Goal: Feedback & Contribution: Contribute content

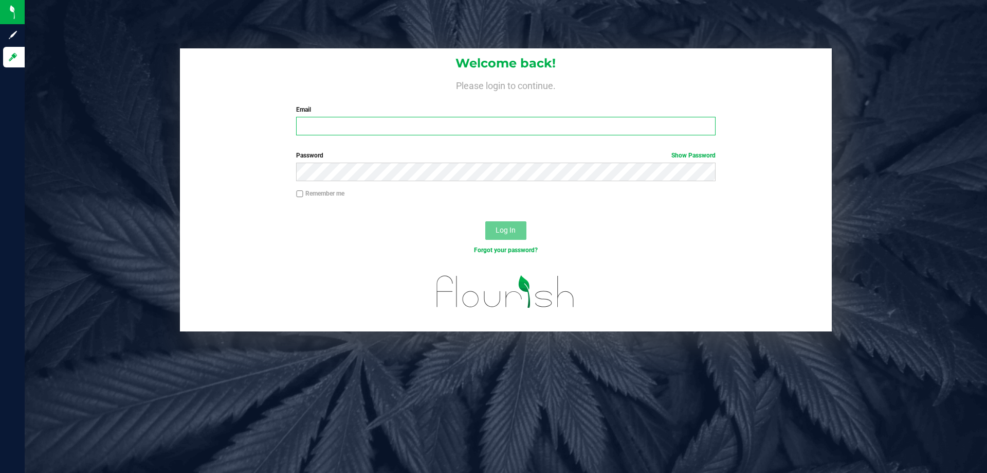
click at [361, 124] on input "Email" at bounding box center [505, 126] width 419 height 19
type input "[EMAIL_ADDRESS][DOMAIN_NAME]"
click at [485, 221] on button "Log In" at bounding box center [505, 230] width 41 height 19
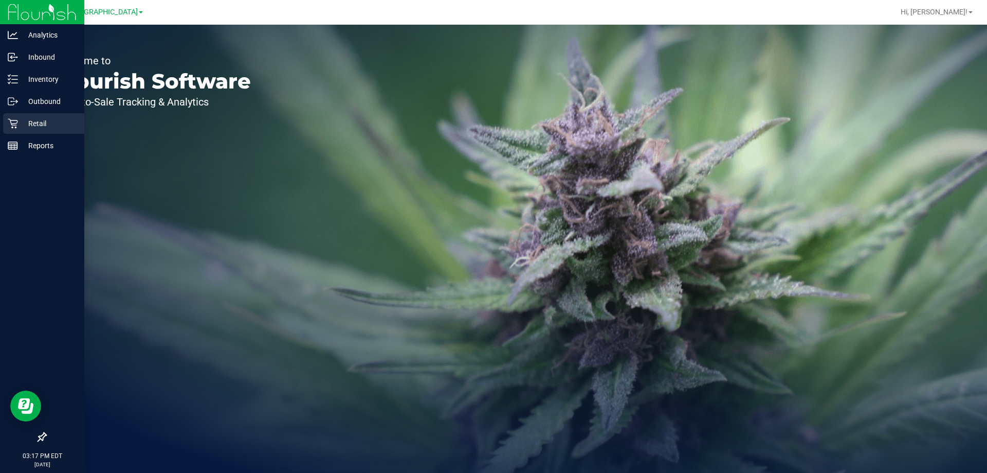
click at [23, 128] on p "Retail" at bounding box center [49, 123] width 62 height 12
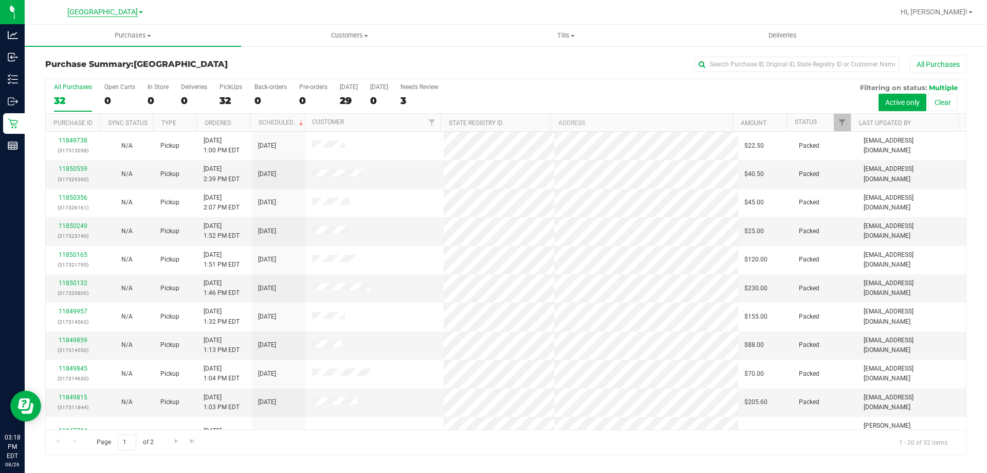
click at [103, 12] on span "[GEOGRAPHIC_DATA]" at bounding box center [102, 12] width 70 height 9
click at [59, 41] on link "[PERSON_NAME]" at bounding box center [105, 36] width 150 height 14
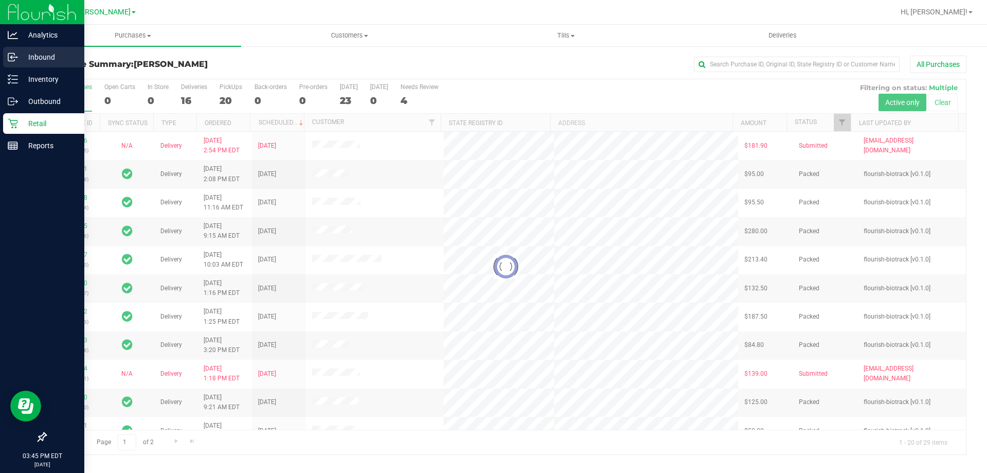
click at [24, 57] on p "Inbound" at bounding box center [49, 57] width 62 height 12
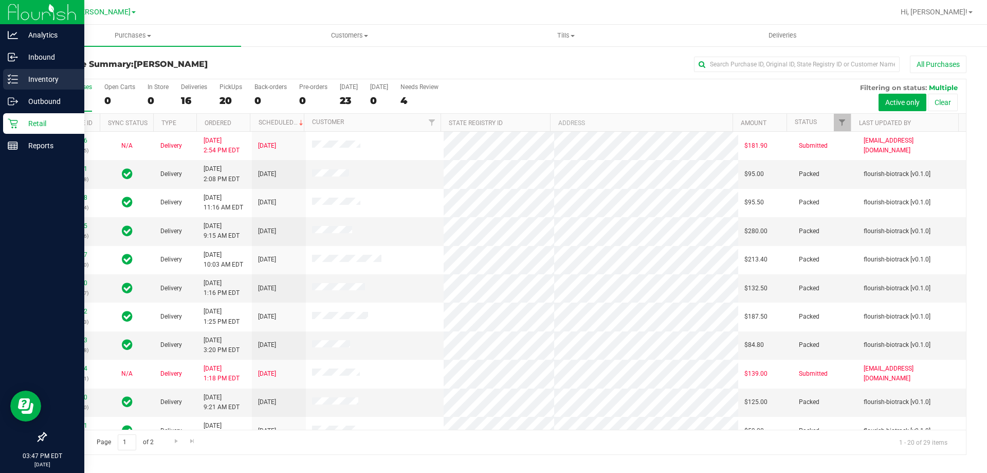
click at [37, 77] on p "Inventory" at bounding box center [49, 79] width 62 height 12
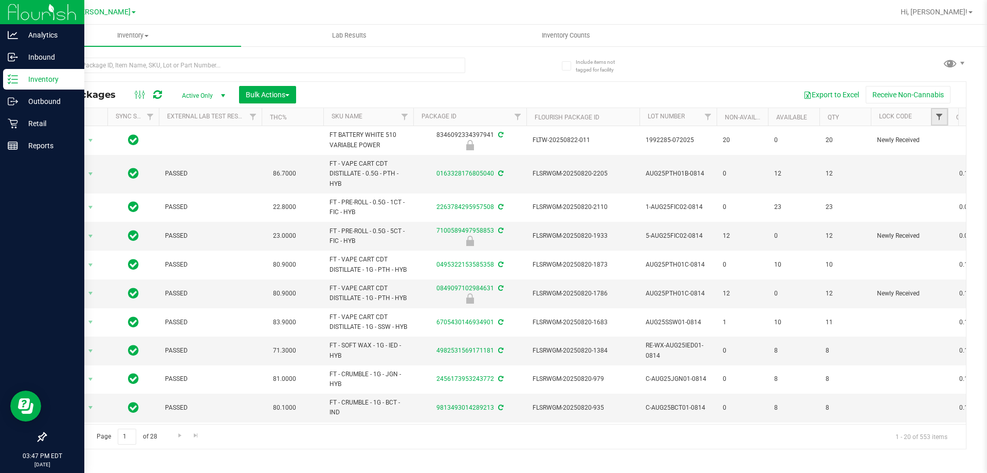
click at [941, 119] on span "Filter" at bounding box center [939, 117] width 8 height 8
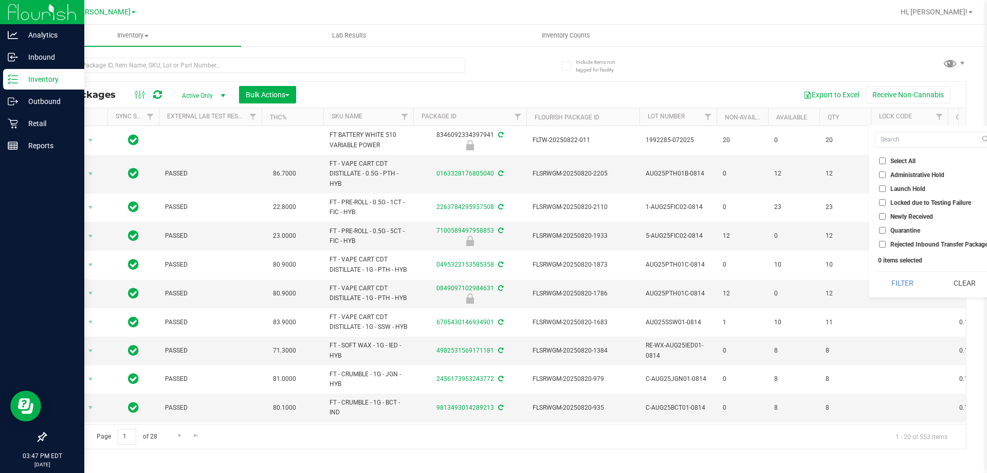
click at [881, 189] on input "Launch Hold" at bounding box center [882, 188] width 7 height 7
checkbox input "true"
click at [915, 279] on button "Filter" at bounding box center [902, 282] width 55 height 23
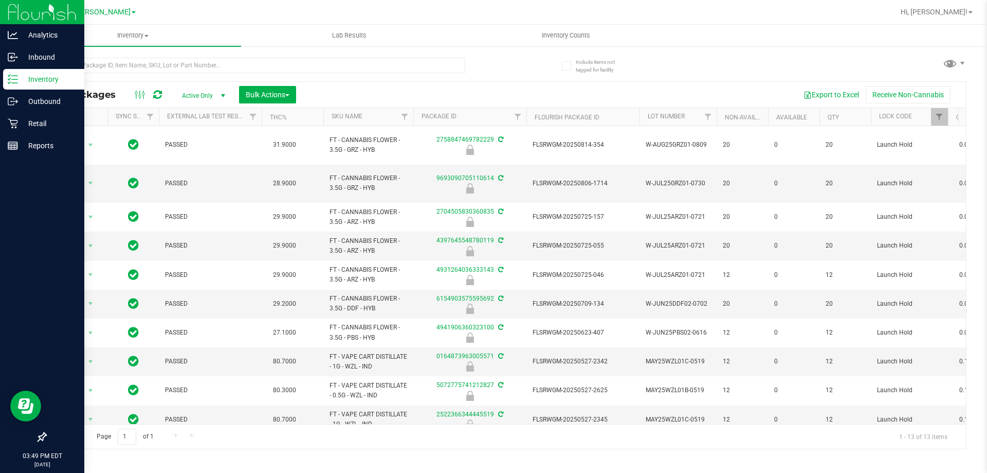
click at [20, 78] on p "Inventory" at bounding box center [49, 79] width 62 height 12
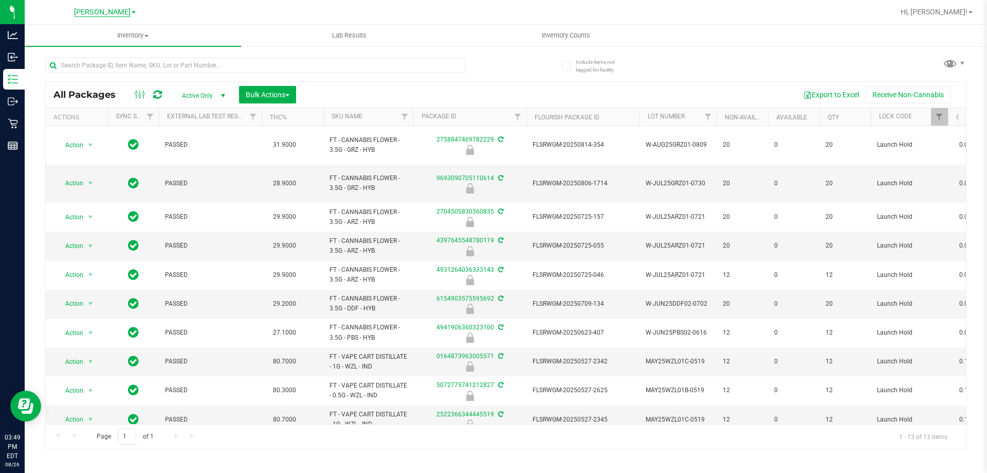
click at [111, 13] on span "[PERSON_NAME]" at bounding box center [102, 12] width 57 height 9
click at [88, 52] on link "[GEOGRAPHIC_DATA]" at bounding box center [105, 50] width 150 height 14
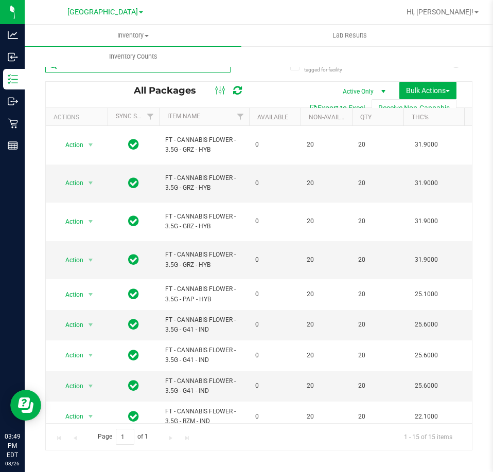
click at [149, 69] on input "text" at bounding box center [137, 65] width 185 height 15
click at [163, 67] on link "Inventory Counts" at bounding box center [133, 57] width 216 height 22
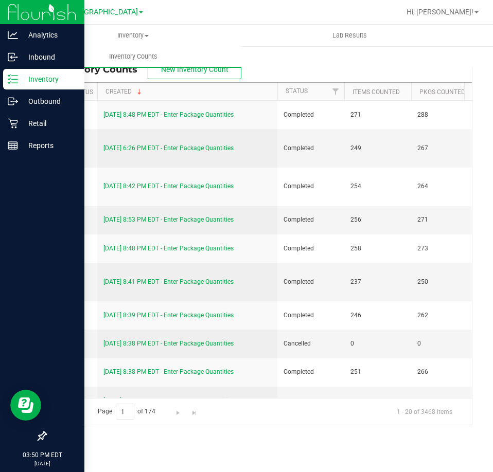
click at [22, 81] on p "Inventory" at bounding box center [49, 79] width 62 height 12
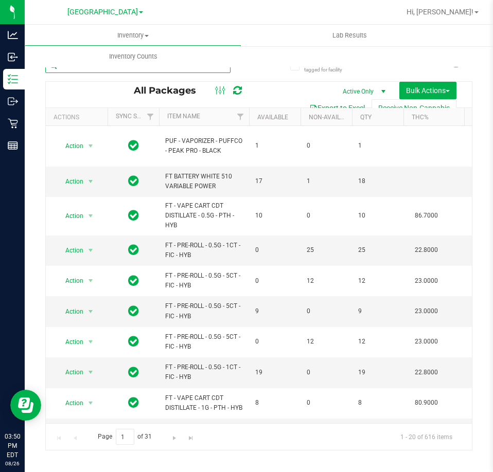
click at [81, 69] on input "text" at bounding box center [137, 65] width 185 height 15
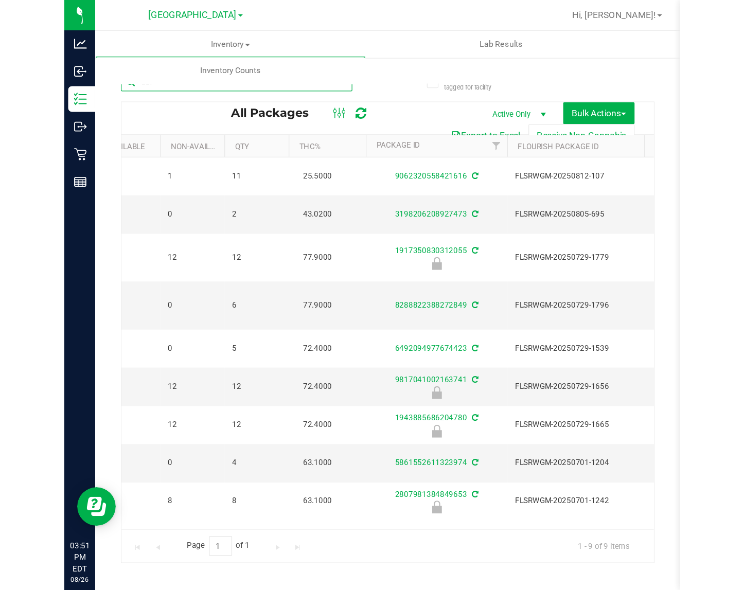
scroll to position [0, 236]
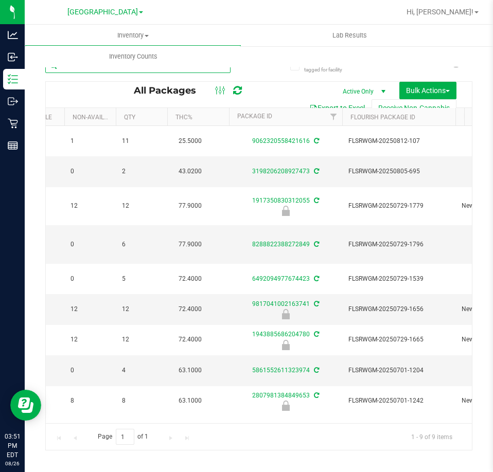
click at [187, 69] on input "ddf" at bounding box center [137, 65] width 185 height 15
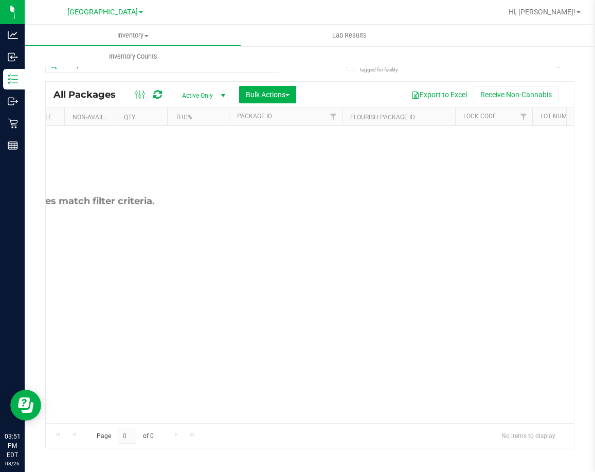
click at [541, 252] on div "No packages match filter criteria." at bounding box center [310, 274] width 528 height 297
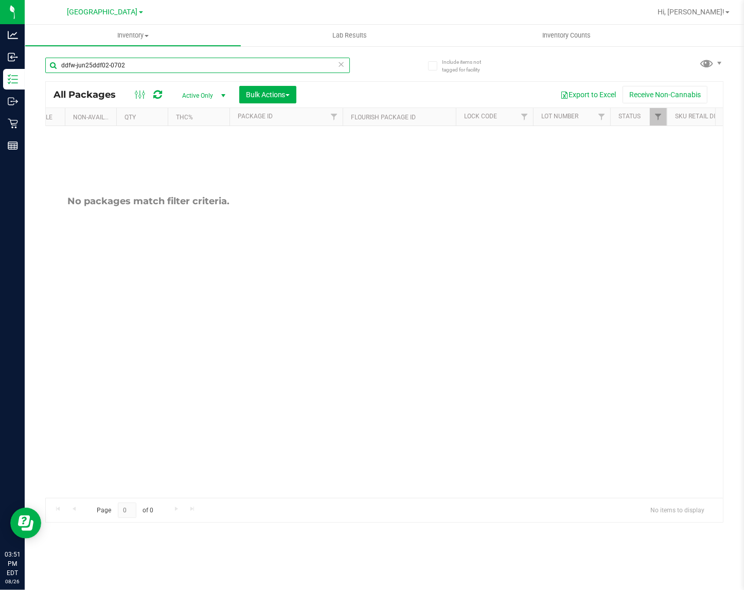
drag, startPoint x: 68, startPoint y: 63, endPoint x: -1, endPoint y: 77, distance: 70.9
click at [0, 77] on html "Analytics Inbound Inventory Outbound Retail Reports 03:51 PM EDT [DATE] 08/26 L…" at bounding box center [372, 295] width 744 height 590
type input "w-jun25ddf02-0702"
drag, startPoint x: 129, startPoint y: 62, endPoint x: -1, endPoint y: 85, distance: 132.0
click at [0, 85] on html "Analytics Inbound Inventory Outbound Retail Reports 03:51 PM EDT [DATE] 08/26 L…" at bounding box center [372, 295] width 744 height 590
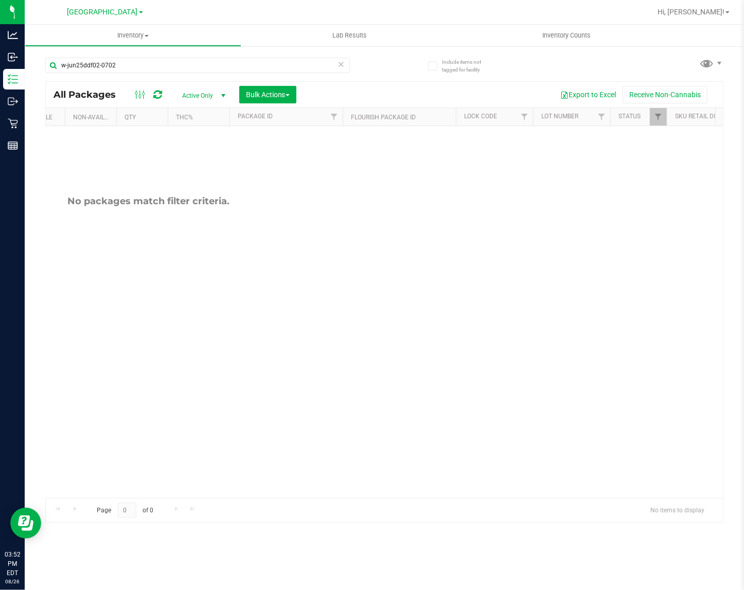
click at [374, 274] on div "No packages match filter criteria." at bounding box center [148, 346] width 677 height 441
click at [138, 58] on input "w-jun25ddf02-0702" at bounding box center [197, 65] width 304 height 15
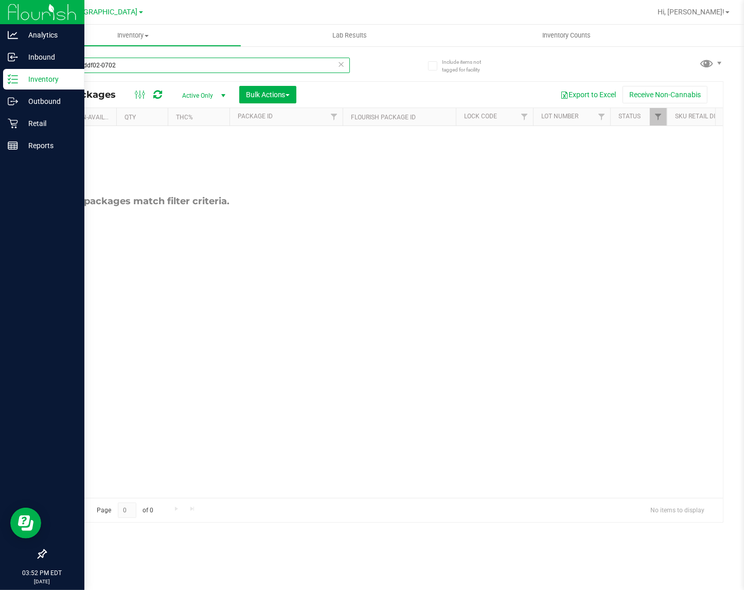
drag, startPoint x: 136, startPoint y: 60, endPoint x: 10, endPoint y: 70, distance: 126.4
click at [10, 70] on div "Analytics Inbound Inventory Outbound Retail Reports 03:52 PM EDT [DATE] 08/26 L…" at bounding box center [372, 295] width 744 height 590
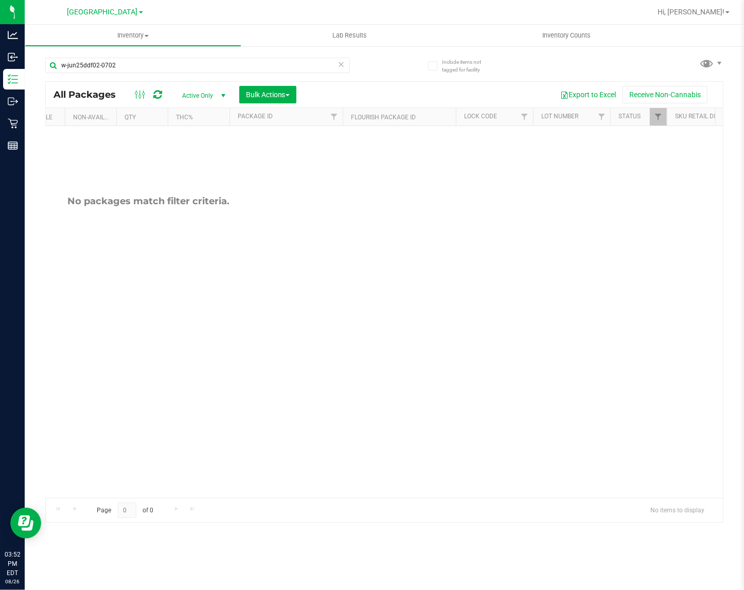
click at [342, 364] on div "No packages match filter criteria." at bounding box center [148, 346] width 677 height 441
drag, startPoint x: 137, startPoint y: 67, endPoint x: -1, endPoint y: 66, distance: 138.3
click at [0, 66] on html "Analytics Inbound Inventory Outbound Retail Reports 03:52 PM EDT [DATE] 08/26 L…" at bounding box center [372, 295] width 744 height 590
type input "ddf"
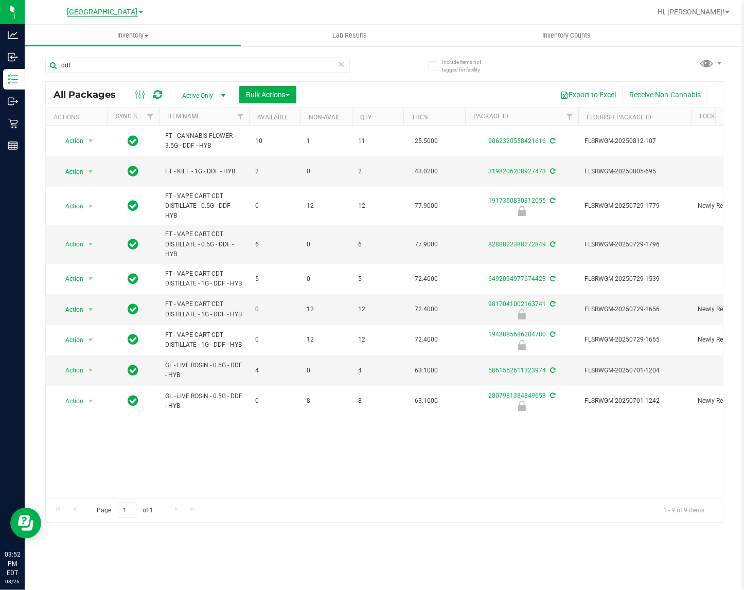
click at [104, 13] on span "[GEOGRAPHIC_DATA]" at bounding box center [102, 12] width 70 height 9
click at [61, 35] on link "[PERSON_NAME]" at bounding box center [105, 36] width 150 height 14
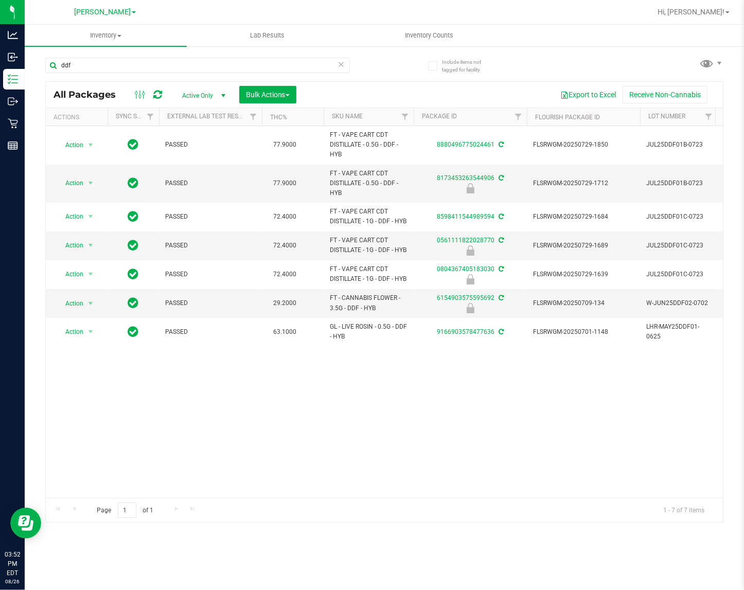
click at [232, 433] on div "Action Action Adjust qty Create package Edit attributes Global inventory Locate…" at bounding box center [384, 312] width 677 height 372
drag, startPoint x: 110, startPoint y: 60, endPoint x: -1, endPoint y: 70, distance: 111.0
click at [0, 70] on html "Analytics Inbound Inventory Outbound Retail Reports 03:53 PM EDT [DATE] 08/26 […" at bounding box center [372, 295] width 744 height 590
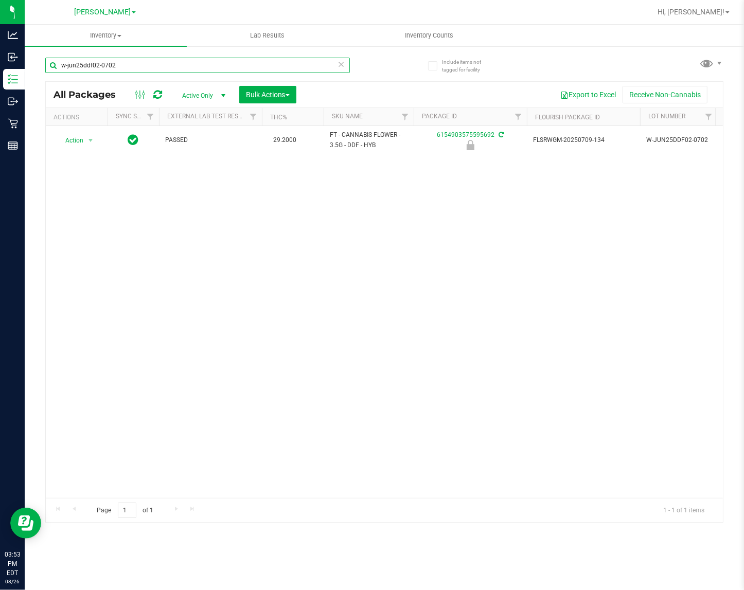
type input "w-jun25ddf02-0702"
click at [309, 281] on div "Action Action Edit attributes Global inventory Locate package Package audit log…" at bounding box center [384, 312] width 677 height 372
drag, startPoint x: 126, startPoint y: 62, endPoint x: -1, endPoint y: 70, distance: 127.2
click at [0, 70] on html "Analytics Inbound Inventory Outbound Retail Reports 03:53 PM EDT [DATE] 08/26 […" at bounding box center [372, 295] width 744 height 590
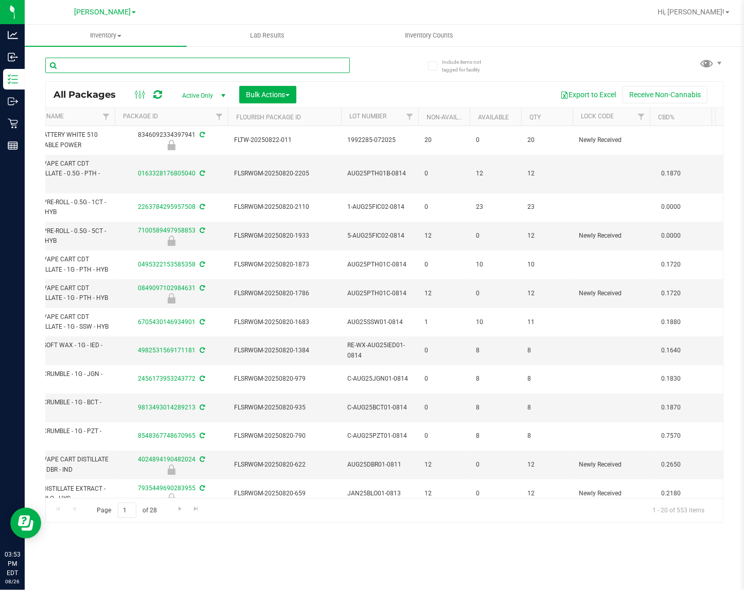
scroll to position [0, 352]
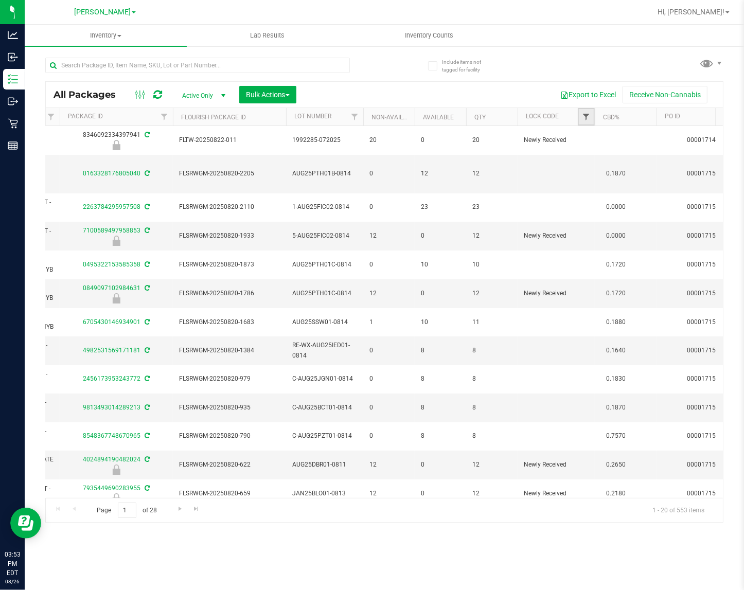
click at [587, 117] on span "Filter" at bounding box center [586, 117] width 8 height 8
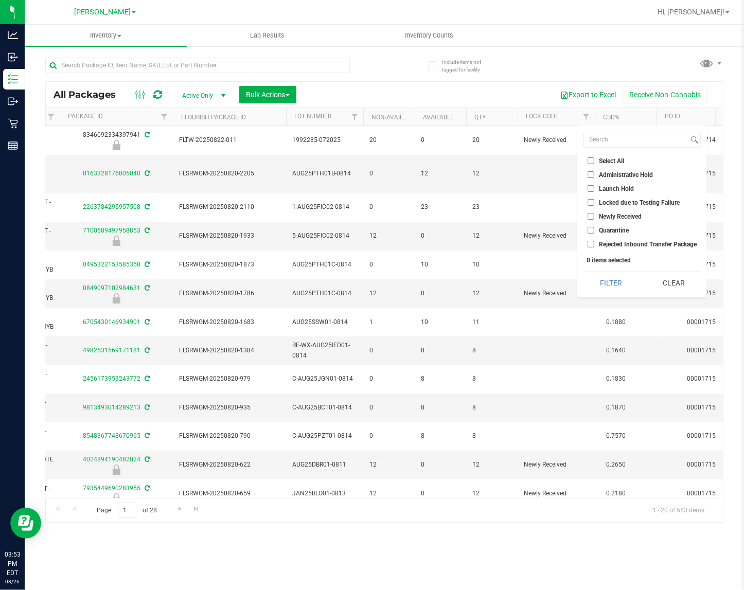
click at [608, 190] on span "Launch Hold" at bounding box center [616, 189] width 35 height 6
click at [594, 190] on input "Launch Hold" at bounding box center [590, 188] width 7 height 7
checkbox input "true"
click at [604, 283] on button "Filter" at bounding box center [610, 282] width 55 height 23
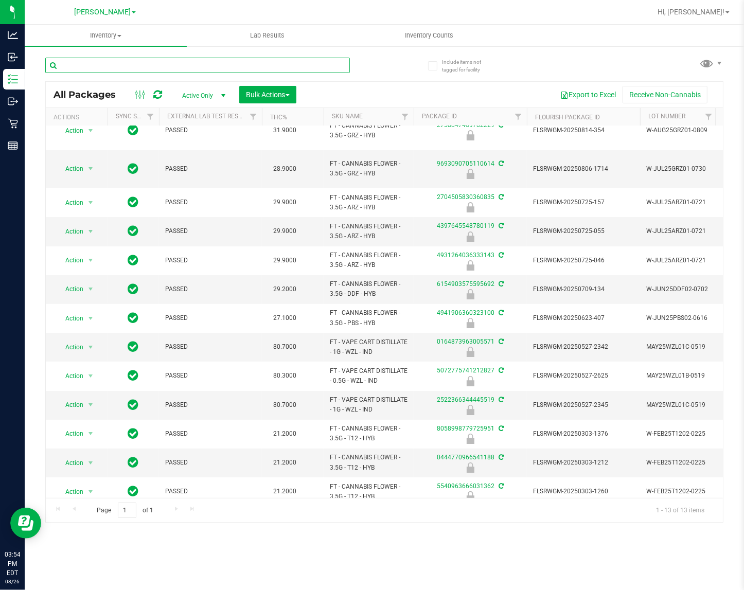
click at [135, 65] on input "text" at bounding box center [197, 65] width 304 height 15
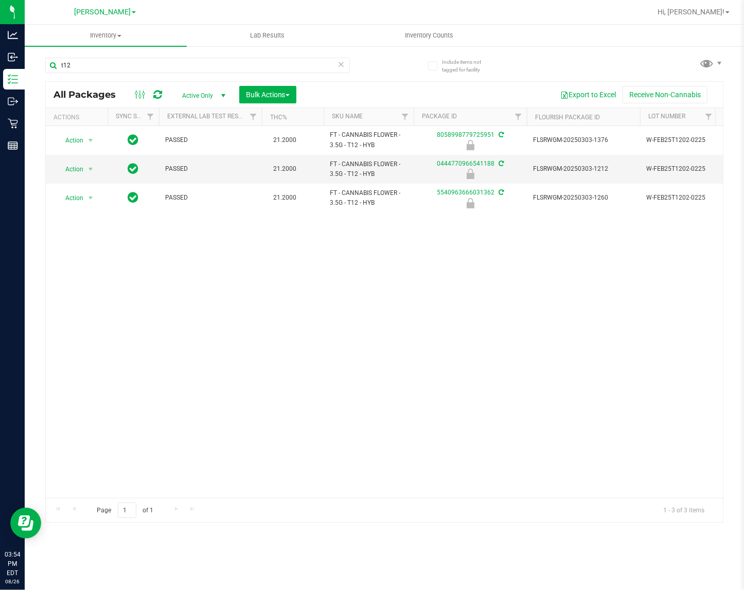
click at [186, 374] on div "Action Action Edit attributes Global inventory Locate package Package audit log…" at bounding box center [384, 312] width 677 height 372
drag, startPoint x: 83, startPoint y: 62, endPoint x: -1, endPoint y: 92, distance: 89.4
click at [0, 92] on html "Analytics Inbound Inventory Outbound Retail Reports 03:54 PM EDT [DATE] 08/26 […" at bounding box center [372, 295] width 744 height 590
type input "wzl"
click at [426, 423] on div "Action Action Edit attributes Global inventory Locate package Package audit log…" at bounding box center [384, 312] width 677 height 372
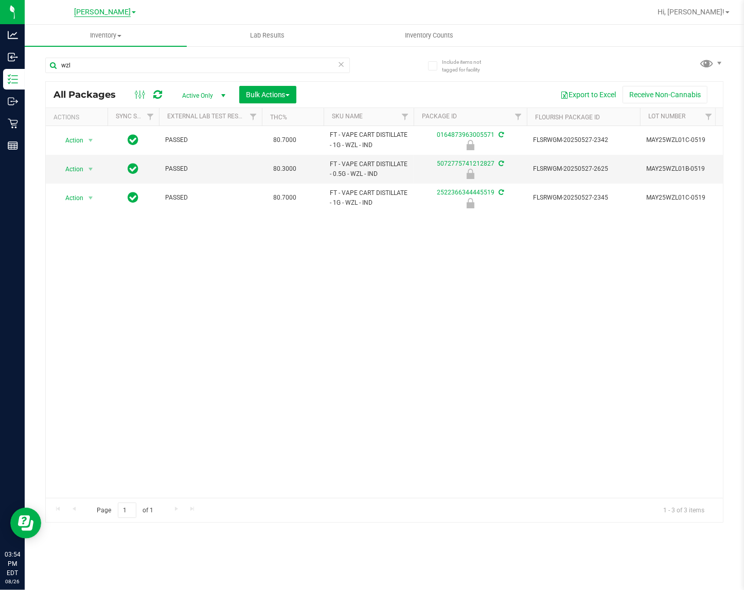
click at [94, 8] on span "[PERSON_NAME]" at bounding box center [102, 12] width 57 height 9
click at [84, 44] on link "[GEOGRAPHIC_DATA]" at bounding box center [105, 50] width 150 height 14
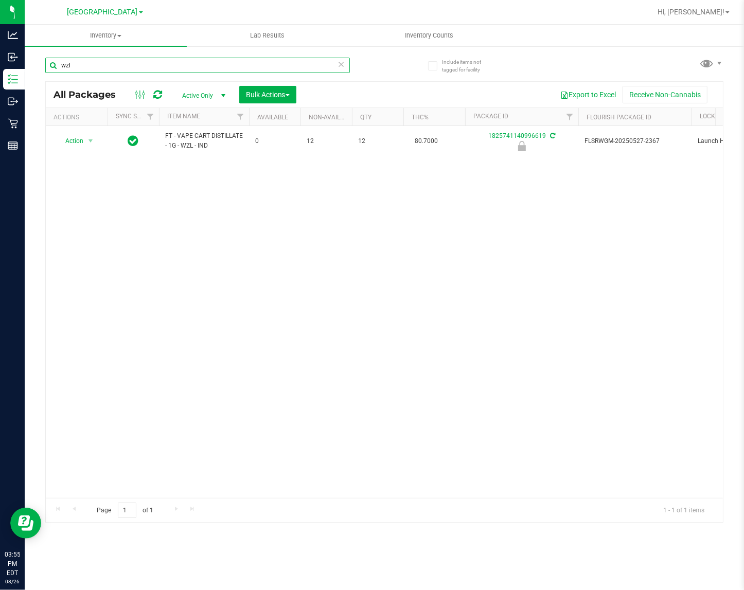
drag, startPoint x: 93, startPoint y: 65, endPoint x: 30, endPoint y: 65, distance: 62.7
click at [30, 65] on div "Include items not tagged for facility wzl All Packages Active Only Active Only …" at bounding box center [384, 202] width 719 height 314
type input "t12"
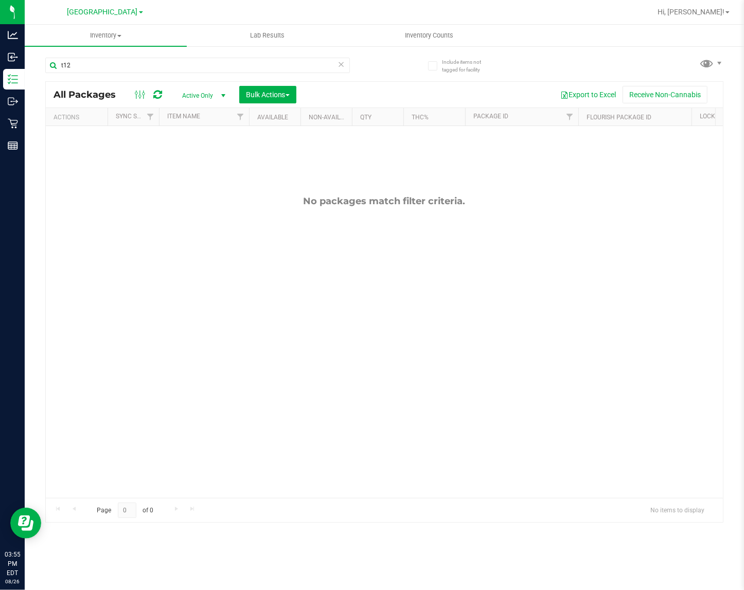
click at [255, 373] on div "No packages match filter criteria." at bounding box center [384, 346] width 677 height 441
drag, startPoint x: 90, startPoint y: 67, endPoint x: -1, endPoint y: 67, distance: 91.5
click at [0, 67] on html "Analytics Inbound Inventory Outbound Retail Reports 03:55 PM EDT [DATE] 08/26 L…" at bounding box center [372, 295] width 744 height 590
click at [269, 310] on div "No packages match filter criteria." at bounding box center [384, 346] width 677 height 441
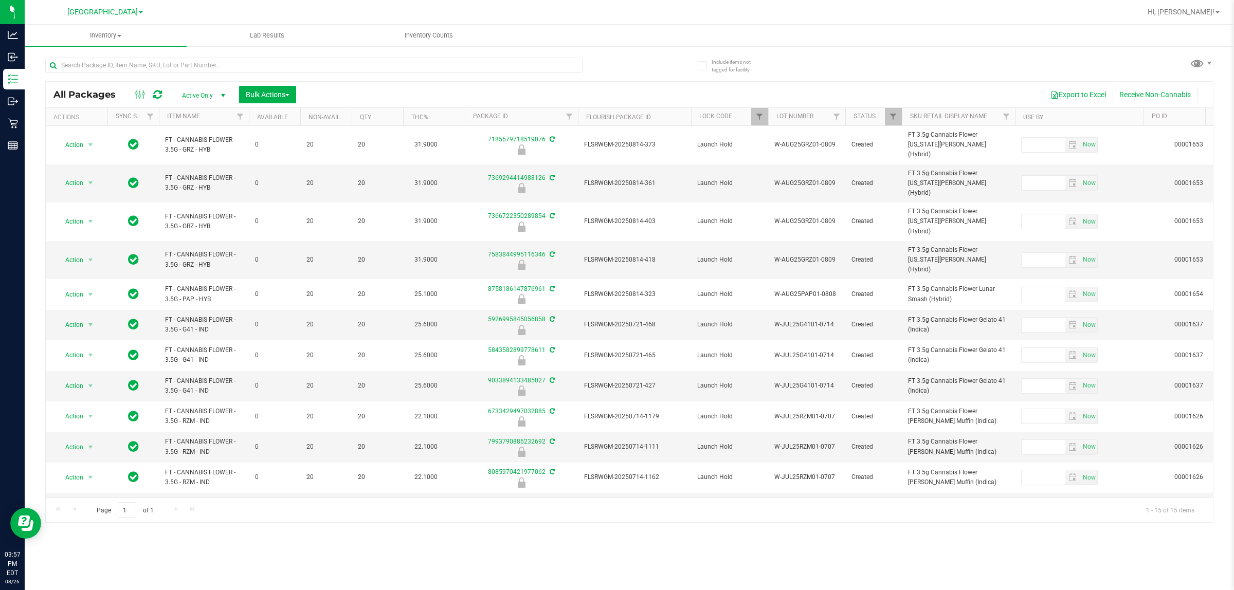
click at [847, 78] on div "All Packages Active Only Active Only Lab Samples Locked All External Internal B…" at bounding box center [629, 285] width 1168 height 475
click at [922, 67] on div "All Packages Active Only Active Only Lab Samples Locked All External Internal B…" at bounding box center [629, 285] width 1168 height 475
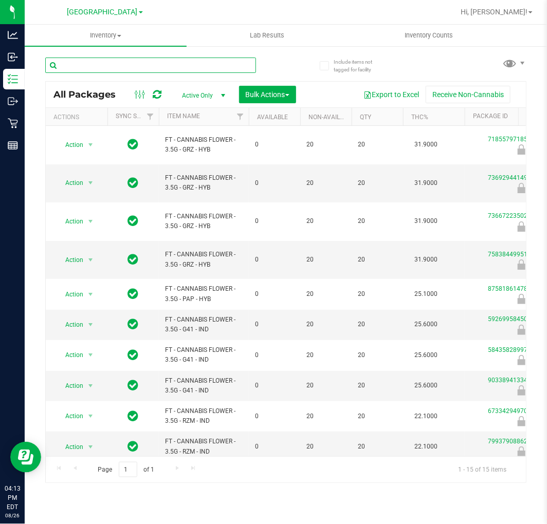
click at [136, 64] on input "text" at bounding box center [150, 65] width 211 height 15
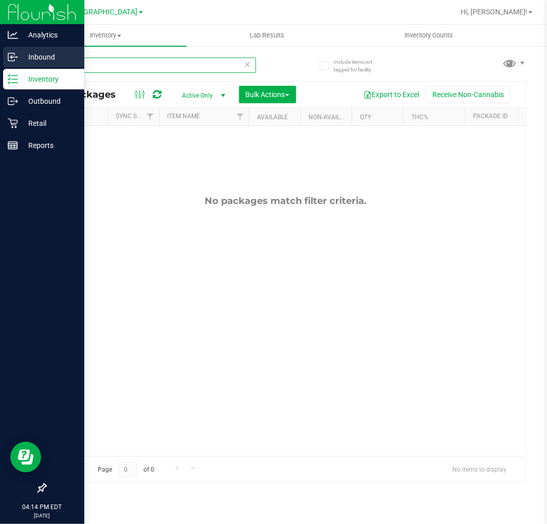
drag, startPoint x: 87, startPoint y: 69, endPoint x: 23, endPoint y: 63, distance: 64.5
click at [28, 65] on div "Include items not tagged for facility sjy All Packages Active Only Active Only …" at bounding box center [286, 202] width 522 height 314
type input "sjy"
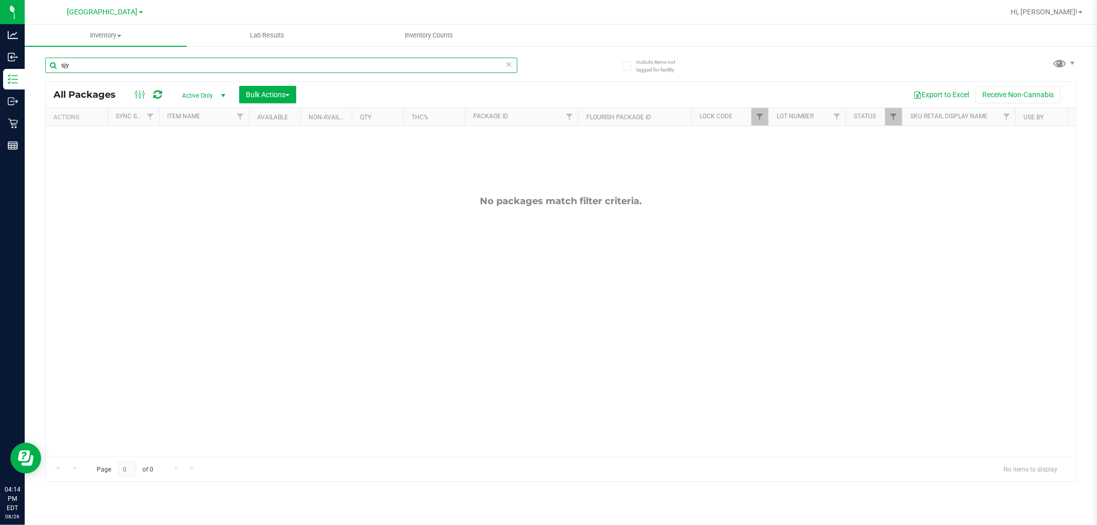
drag, startPoint x: 78, startPoint y: 64, endPoint x: 44, endPoint y: 68, distance: 34.2
click at [45, 68] on input "sjy" at bounding box center [281, 65] width 472 height 15
type input "strawberry"
click at [410, 214] on div "No packages match filter criteria." at bounding box center [561, 326] width 1030 height 400
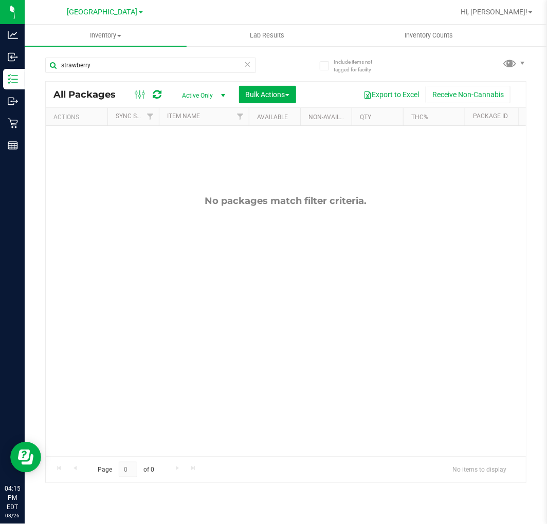
drag, startPoint x: 282, startPoint y: 221, endPoint x: 320, endPoint y: 229, distance: 38.9
click at [281, 221] on div "No packages match filter criteria." at bounding box center [286, 326] width 480 height 400
drag, startPoint x: 106, startPoint y: 72, endPoint x: -1, endPoint y: 66, distance: 107.1
click at [0, 66] on html "Analytics Inbound Inventory Outbound Retail Reports 04:15 PM EDT [DATE] 08/26 L…" at bounding box center [273, 262] width 547 height 524
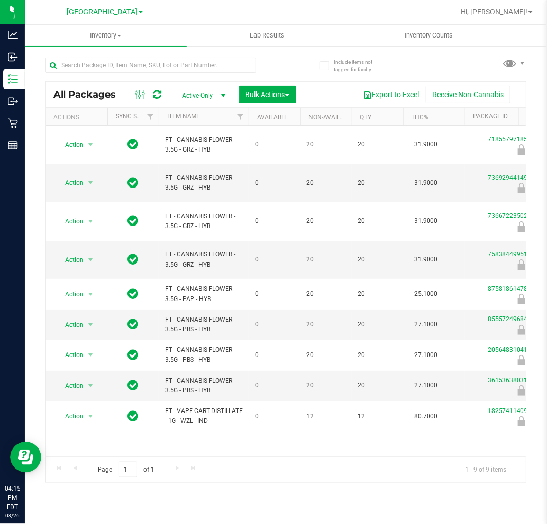
click at [211, 443] on div "Action Action Edit attributes Global inventory Locate package Package audit log…" at bounding box center [286, 291] width 480 height 331
click at [348, 427] on div "Action Action Edit attributes Global inventory Locate package Package audit log…" at bounding box center [286, 291] width 480 height 331
click at [149, 65] on input "text" at bounding box center [150, 65] width 211 height 15
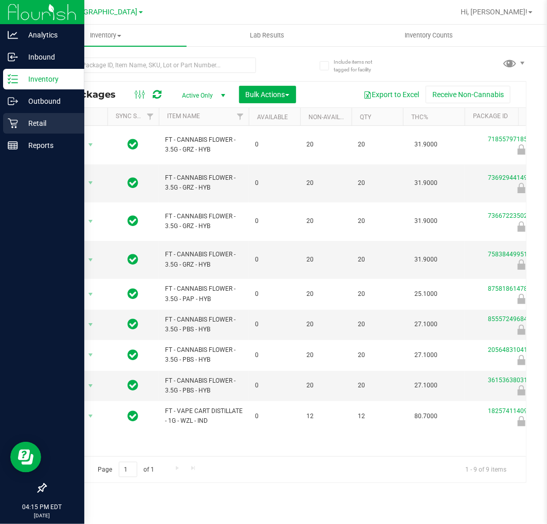
click at [34, 122] on p "Retail" at bounding box center [49, 123] width 62 height 12
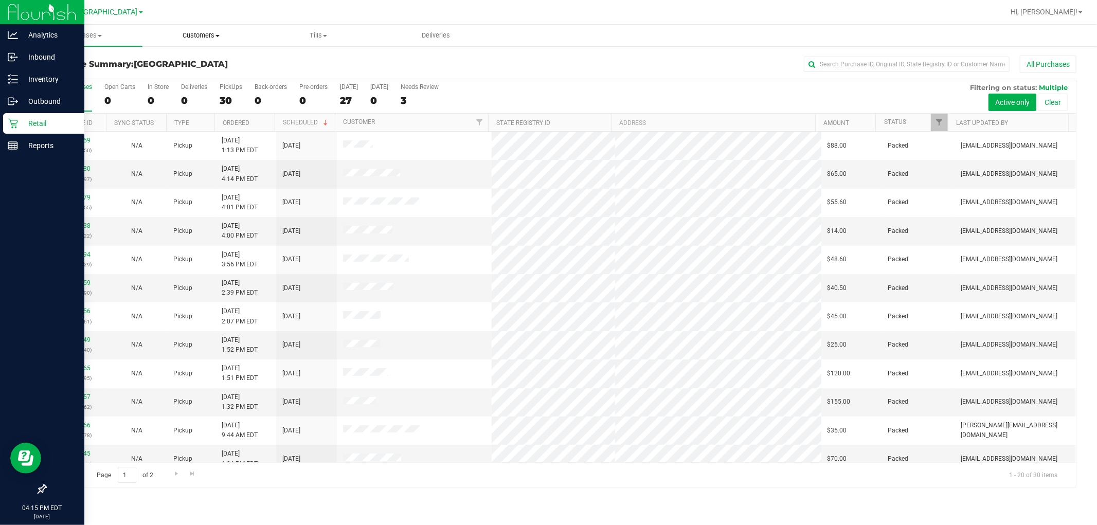
click at [213, 36] on span "Customers" at bounding box center [201, 35] width 117 height 9
click at [182, 59] on span "All customers" at bounding box center [179, 62] width 74 height 9
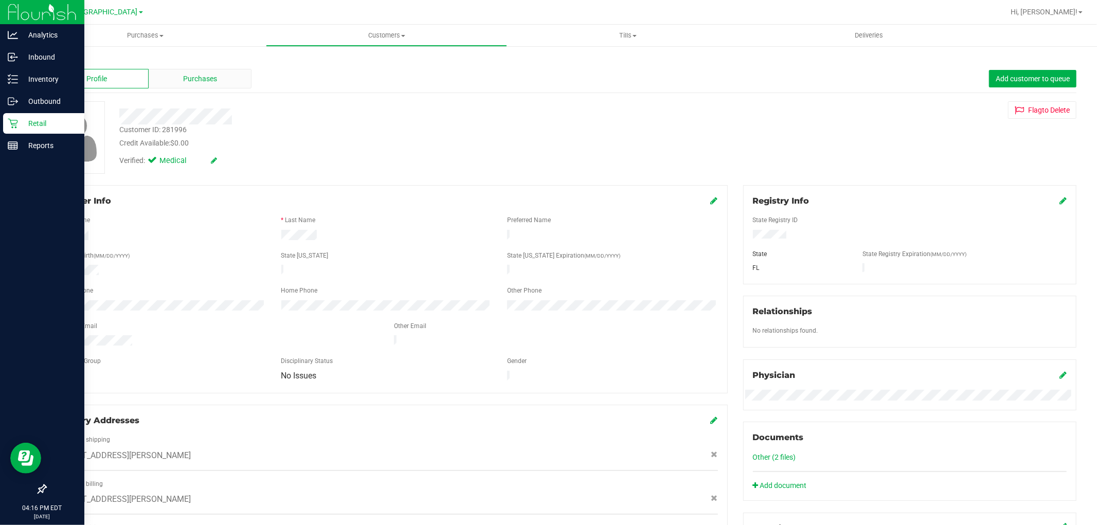
click at [190, 74] on span "Purchases" at bounding box center [200, 79] width 34 height 11
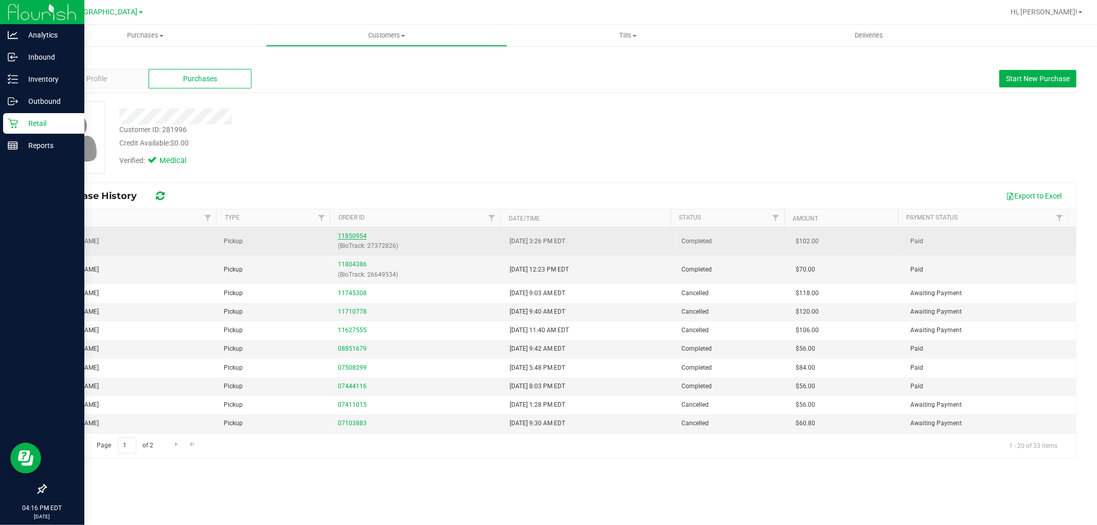
click at [358, 233] on link "11850954" at bounding box center [352, 235] width 29 height 7
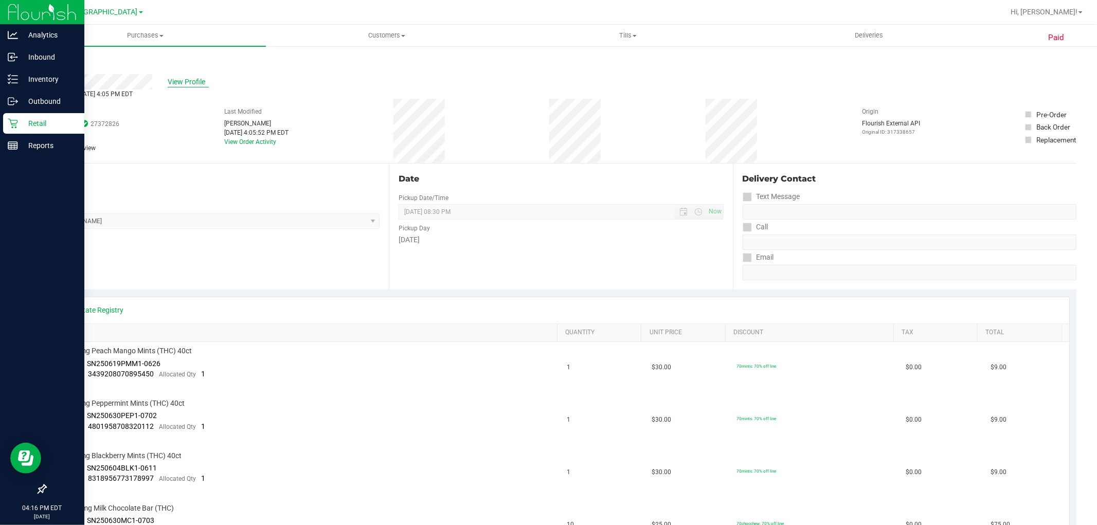
click at [183, 85] on span "View Profile" at bounding box center [188, 82] width 41 height 11
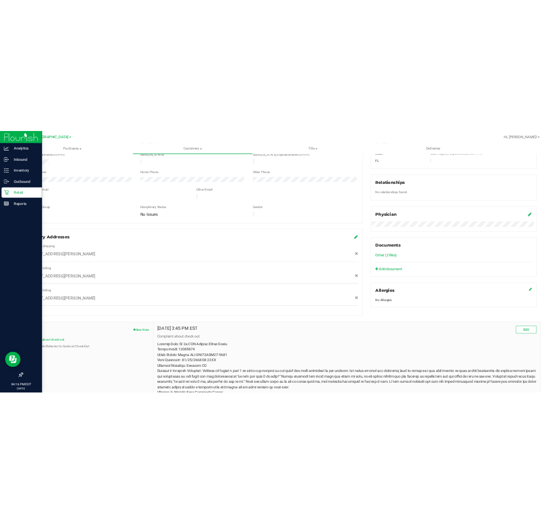
scroll to position [228, 0]
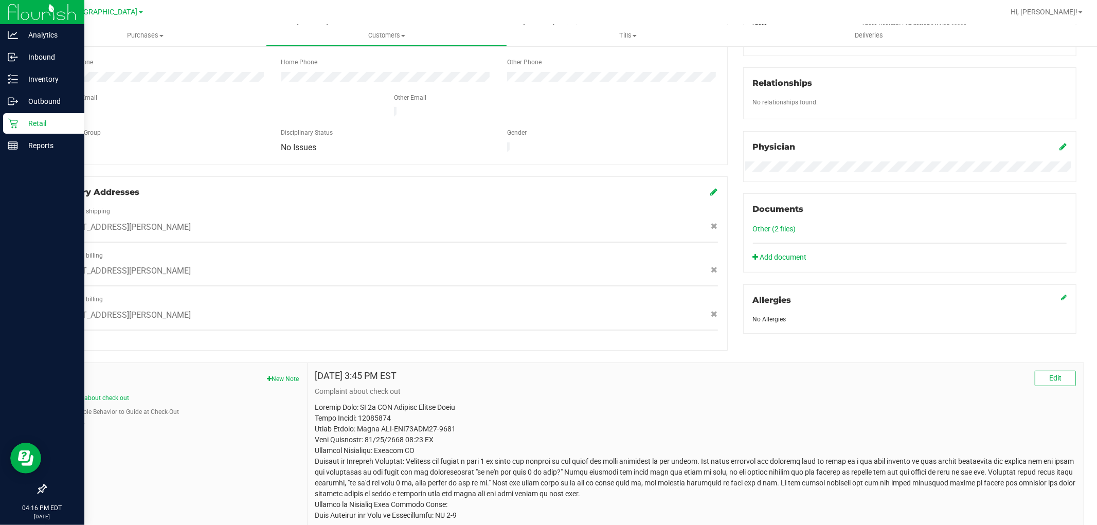
click at [285, 371] on span "Notes" at bounding box center [176, 377] width 246 height 12
click at [279, 374] on button "New Note" at bounding box center [283, 378] width 32 height 9
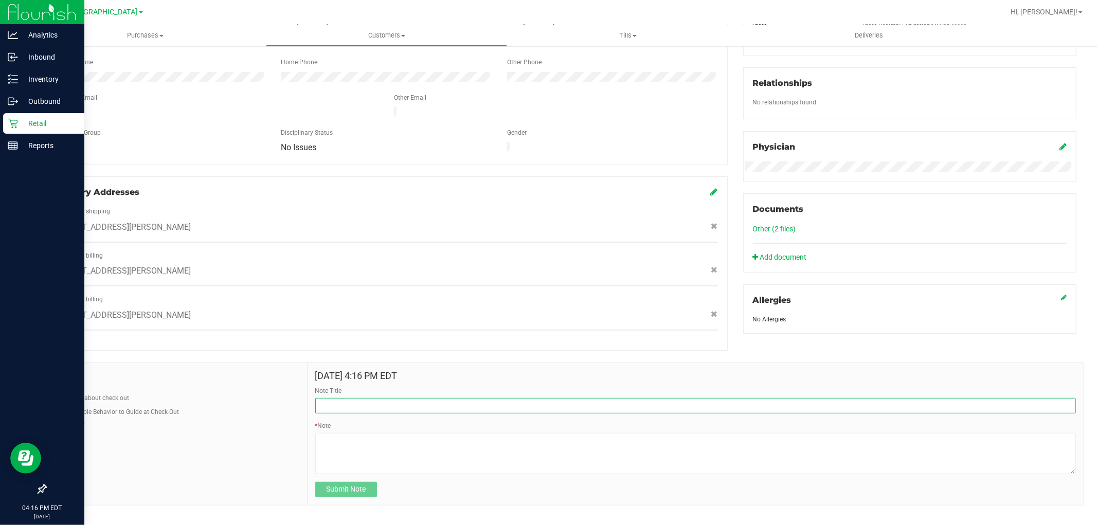
click at [439, 398] on input "Note Title" at bounding box center [695, 405] width 761 height 15
type input "ID left in [PERSON_NAME][GEOGRAPHIC_DATA]"
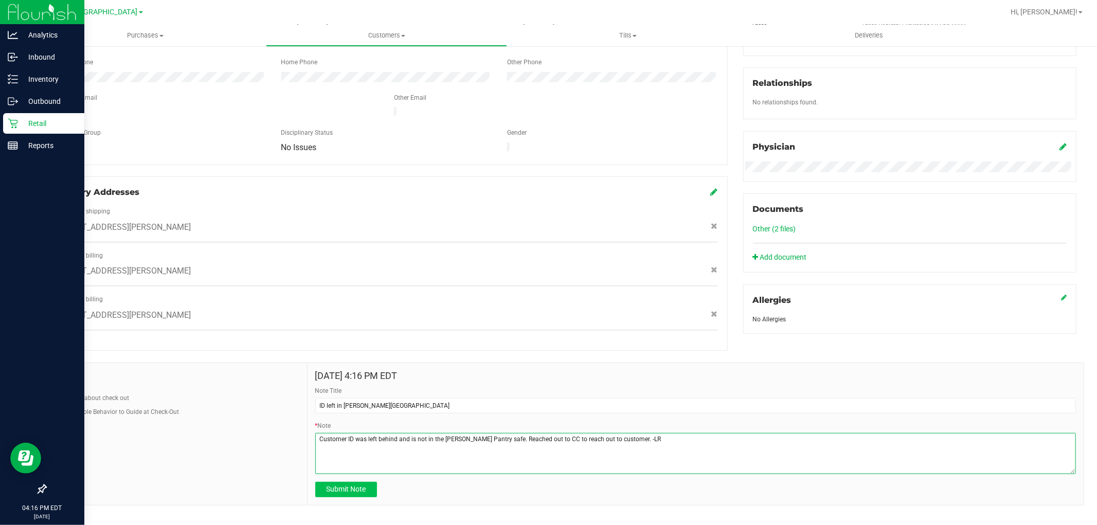
type textarea "Customer ID was left behind and is not in the [PERSON_NAME] Pantry safe. Reache…"
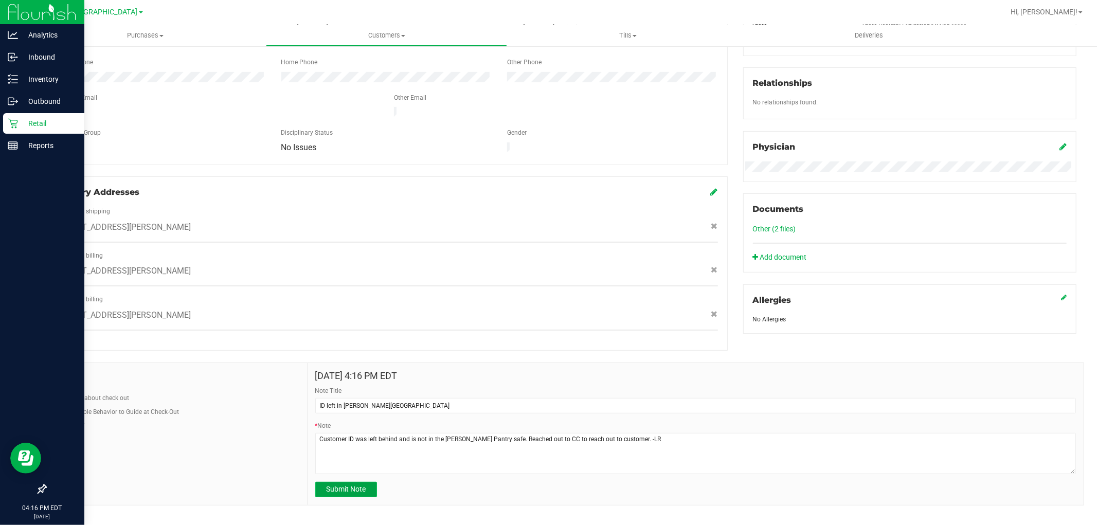
click at [332, 472] on span "Submit Note" at bounding box center [346, 489] width 40 height 8
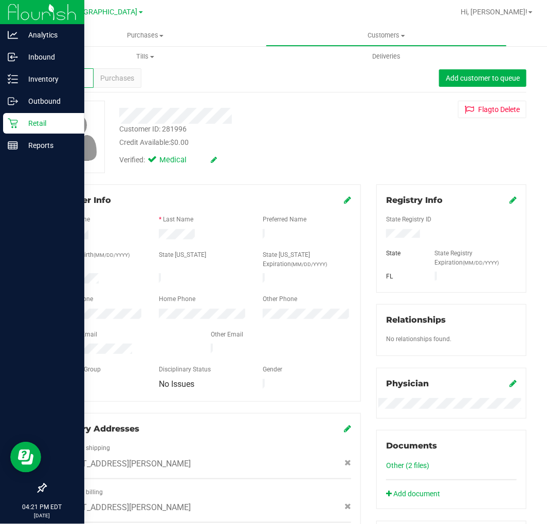
scroll to position [0, 0]
